Goal: Transaction & Acquisition: Purchase product/service

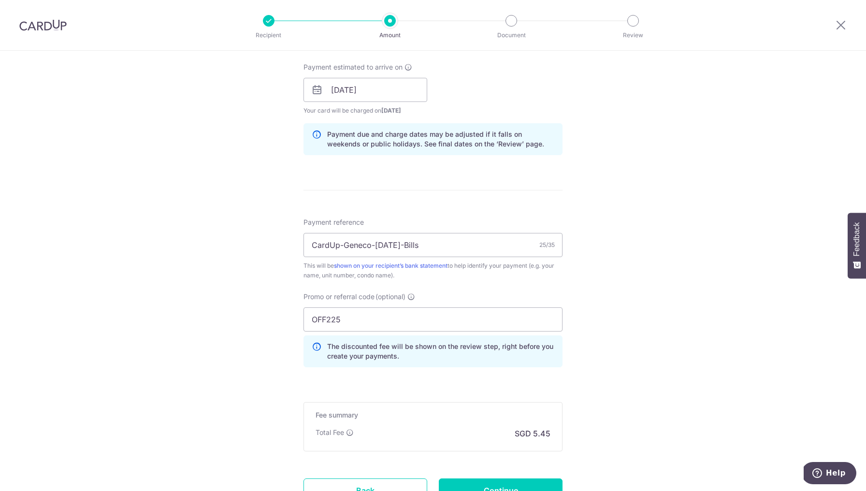
scroll to position [463, 0]
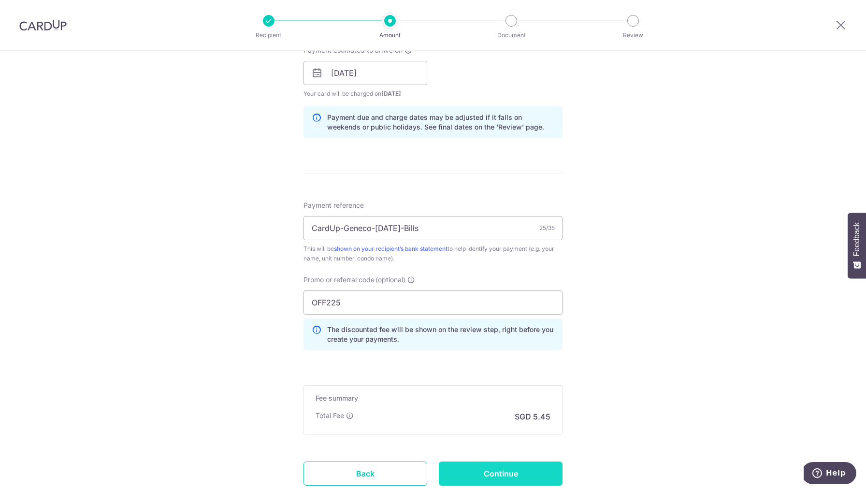
click at [499, 470] on input "Continue" at bounding box center [501, 473] width 124 height 24
type input "Create Schedule"
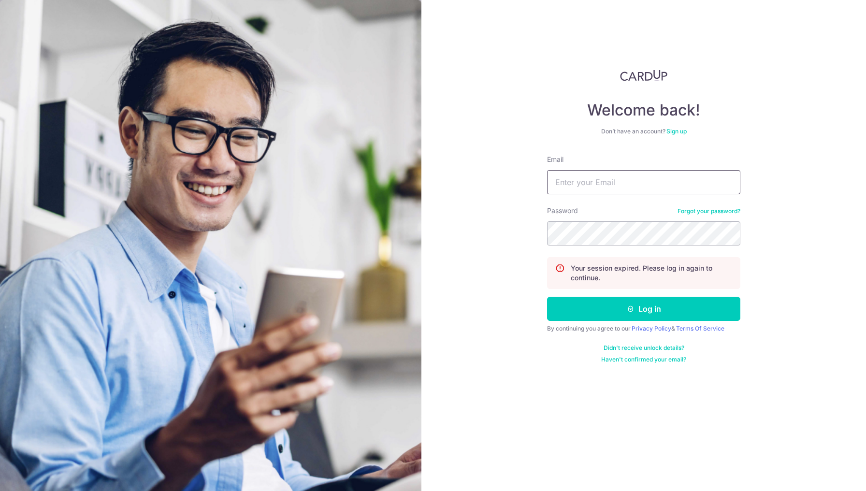
type input "[EMAIL_ADDRESS][DOMAIN_NAME]"
click at [624, 307] on button "Log in" at bounding box center [643, 309] width 193 height 24
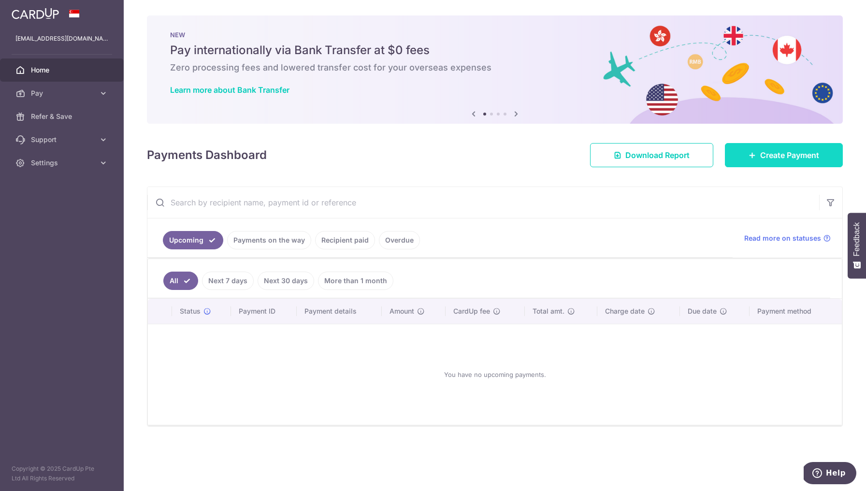
click at [806, 157] on span "Create Payment" at bounding box center [789, 155] width 59 height 12
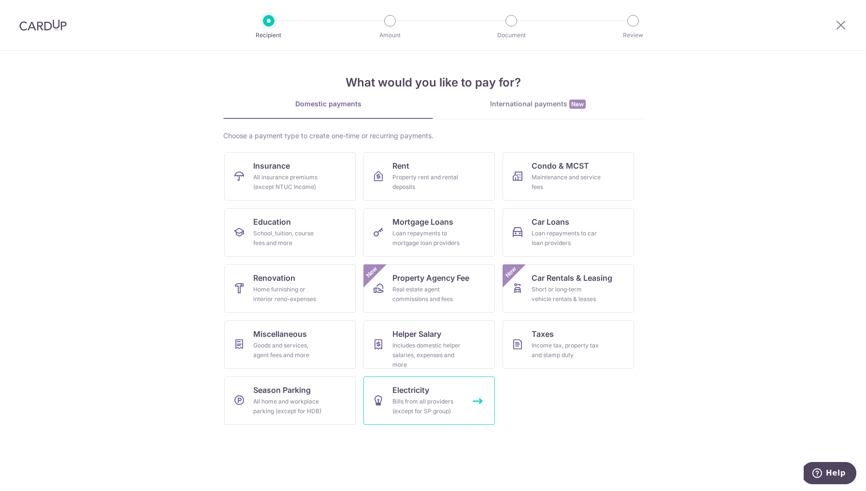
click at [442, 407] on div "Bills from all providers (except for SP group)" at bounding box center [427, 406] width 70 height 19
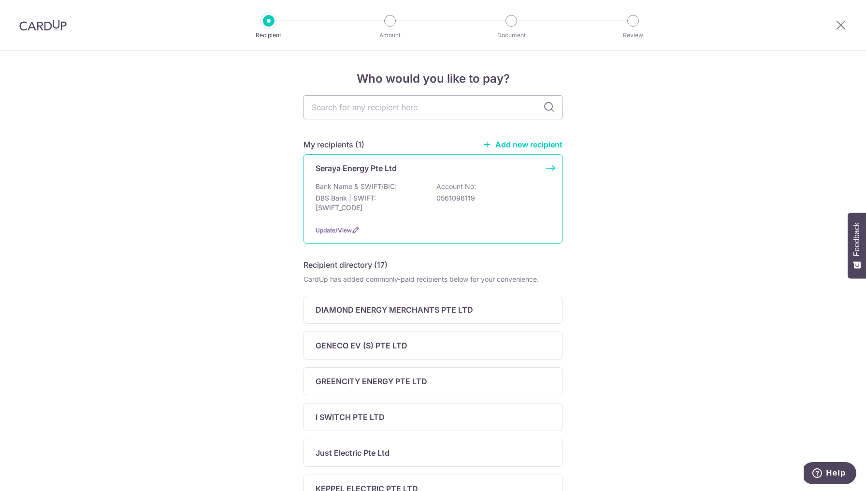
click at [406, 190] on div "Bank Name & SWIFT/BIC: DBS Bank | SWIFT: DBSSSGSGXXX Account No: 0561096119" at bounding box center [432, 200] width 235 height 36
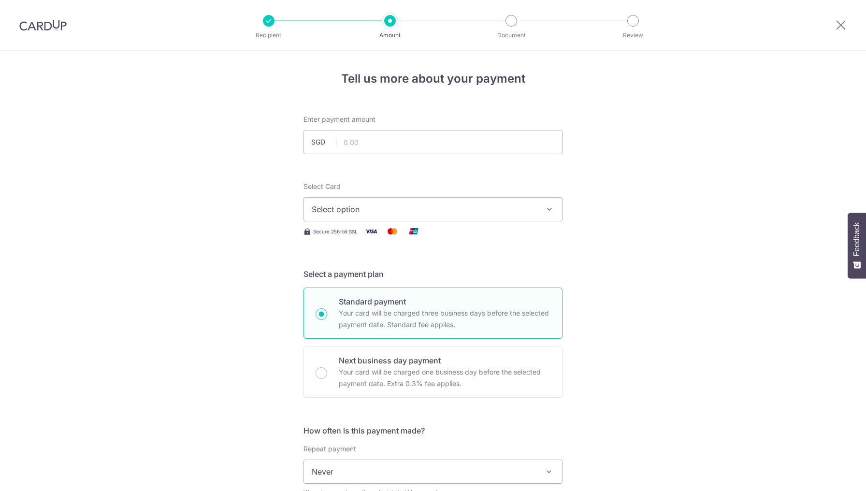
click at [400, 142] on input "text" at bounding box center [432, 142] width 259 height 24
type input "209.66"
click at [396, 216] on button "Select option" at bounding box center [432, 209] width 259 height 24
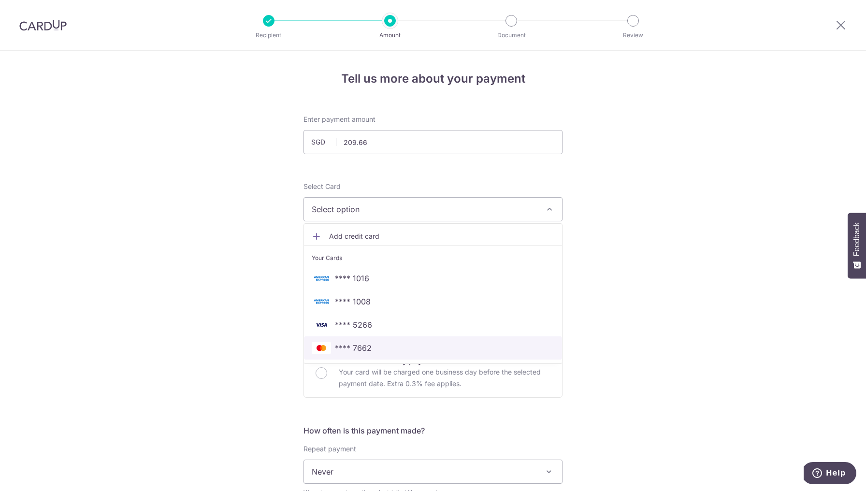
click at [373, 349] on span "**** 7662" at bounding box center [433, 348] width 243 height 12
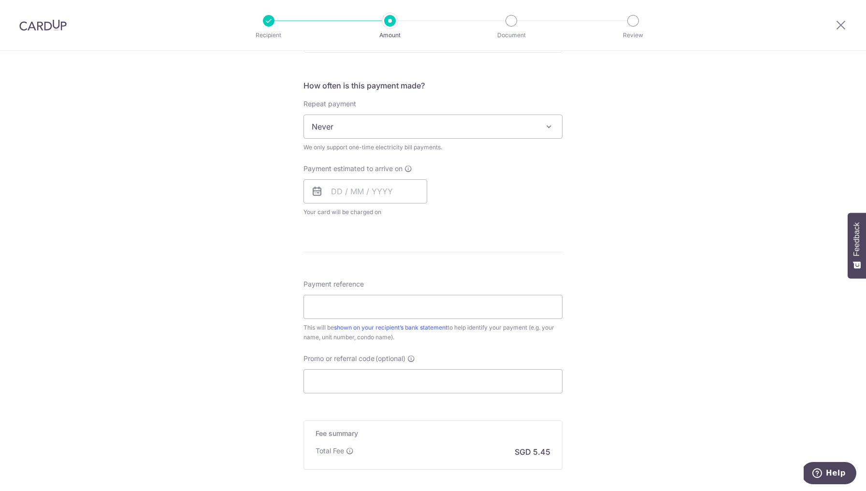
scroll to position [333, 0]
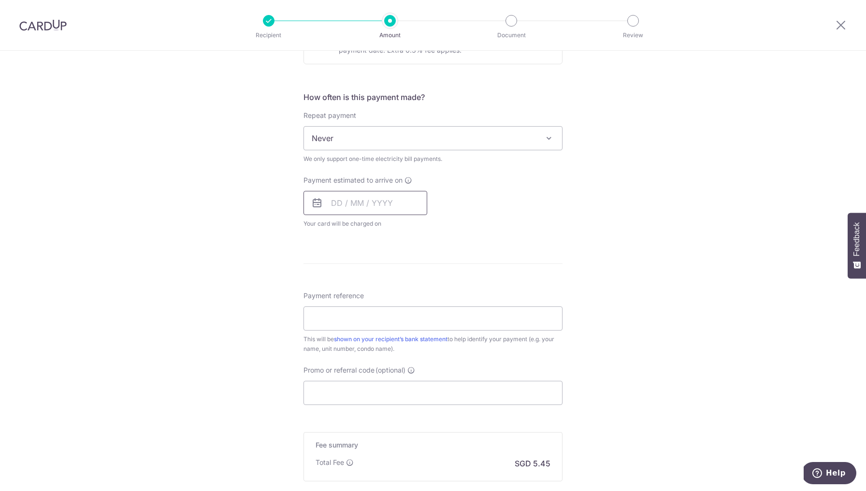
click at [353, 198] on input "text" at bounding box center [365, 203] width 124 height 24
click at [419, 273] on link "5" at bounding box center [419, 271] width 15 height 15
type input "05/09/2025"
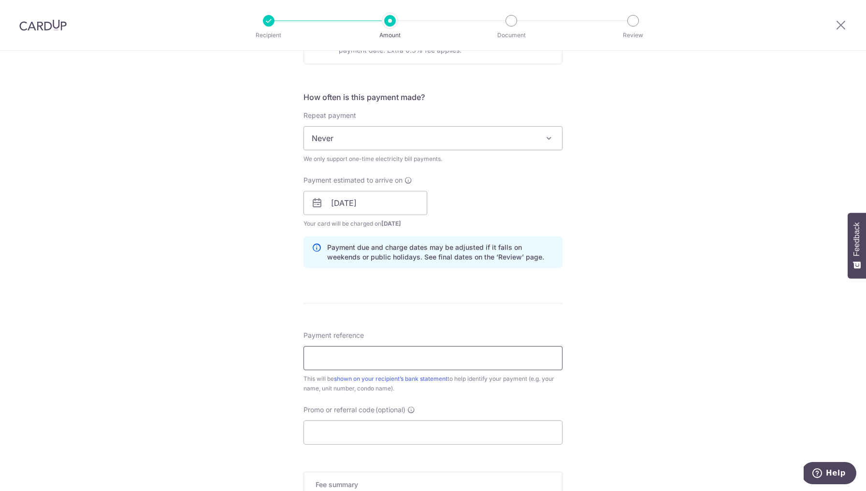
click at [362, 366] on input "Payment reference" at bounding box center [432, 358] width 259 height 24
type input "CardUp-Geneco-Sep25-Bills"
click at [422, 438] on input "Promo or referral code (optional)" at bounding box center [432, 432] width 259 height 24
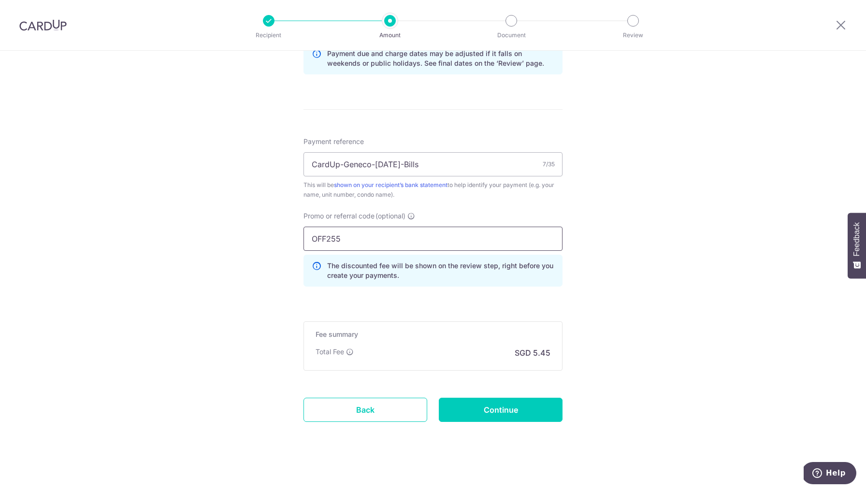
scroll to position [530, 0]
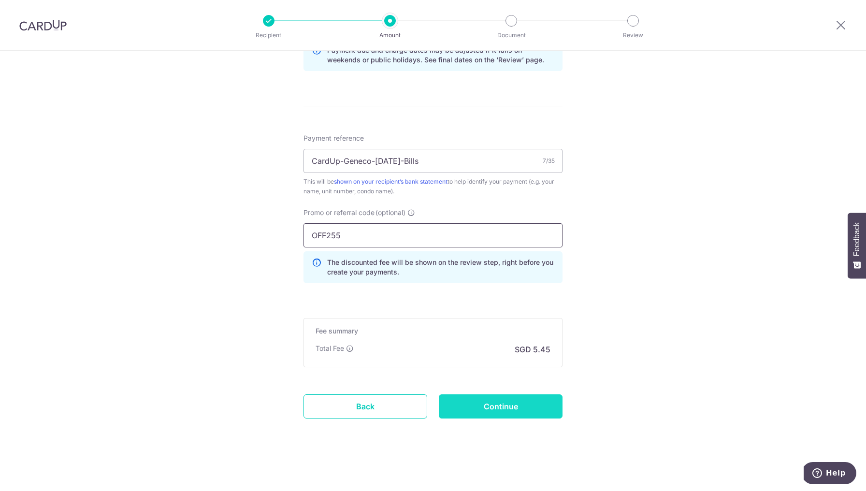
type input "OFF255"
click at [530, 401] on input "Continue" at bounding box center [501, 406] width 124 height 24
type input "Create Schedule"
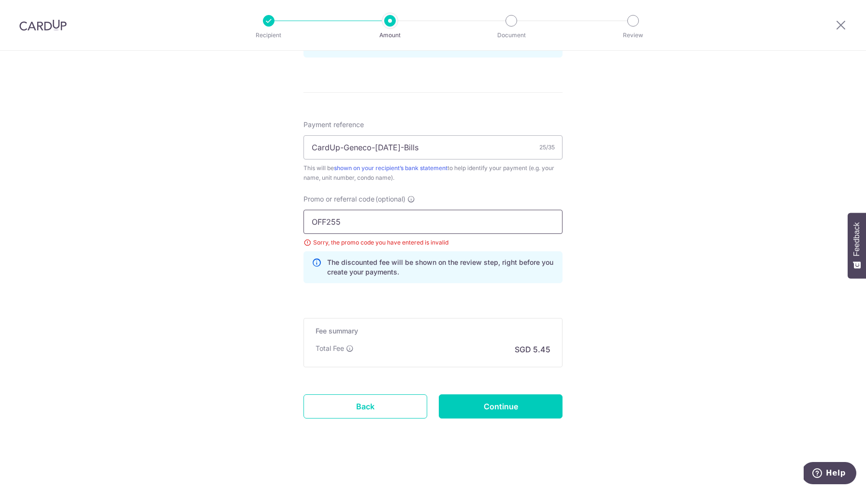
click at [407, 222] on input "OFF255" at bounding box center [432, 222] width 259 height 24
drag, startPoint x: 350, startPoint y: 224, endPoint x: 266, endPoint y: 222, distance: 84.6
paste input "2"
type input "OFF225"
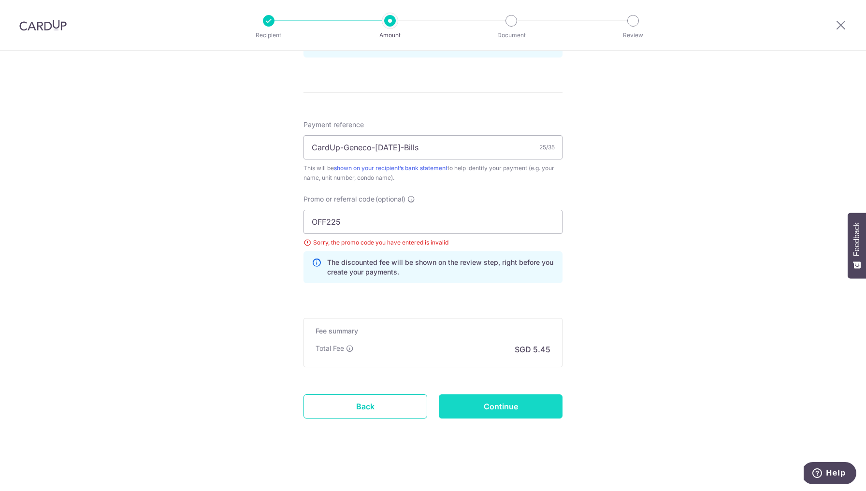
click at [511, 409] on input "Continue" at bounding box center [501, 406] width 124 height 24
type input "Update Schedule"
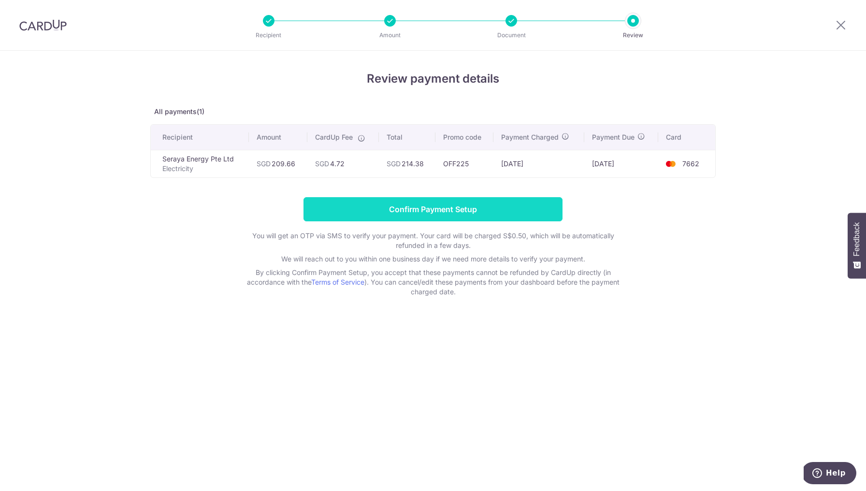
click at [465, 212] on input "Confirm Payment Setup" at bounding box center [432, 209] width 259 height 24
